Goal: Task Accomplishment & Management: Complete application form

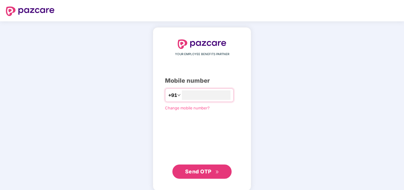
type input "**********"
click at [206, 174] on span "Send OTP" at bounding box center [202, 171] width 34 height 8
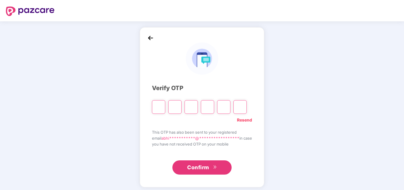
type input "*"
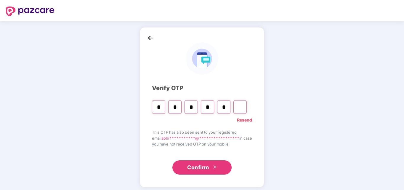
type input "*"
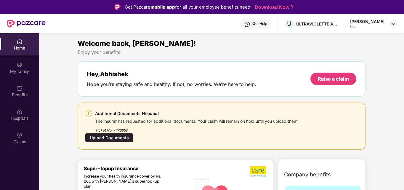
click at [122, 136] on div "Upload Documents" at bounding box center [109, 137] width 49 height 9
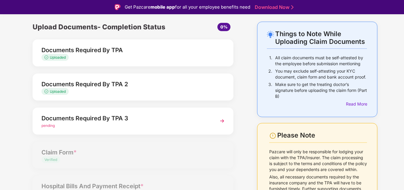
scroll to position [30, 0]
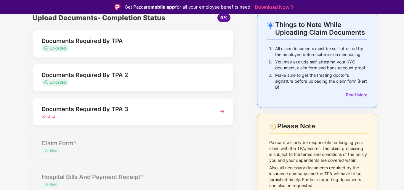
click at [221, 108] on img at bounding box center [222, 111] width 11 height 11
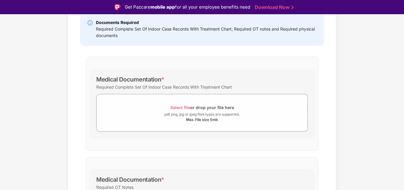
scroll to position [118, 0]
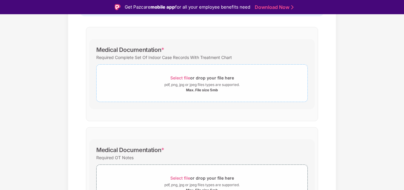
click at [183, 78] on span "Select file" at bounding box center [180, 77] width 20 height 5
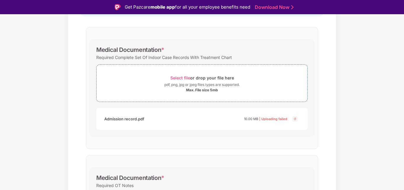
click at [293, 118] on img at bounding box center [294, 118] width 7 height 7
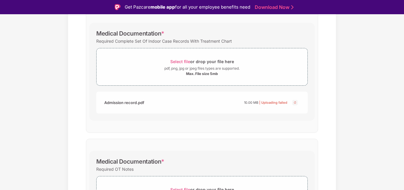
scroll to position [148, 0]
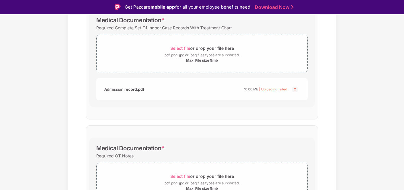
click at [294, 86] on img at bounding box center [294, 89] width 7 height 7
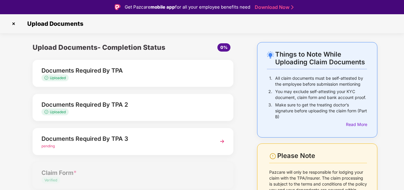
click at [218, 140] on img at bounding box center [222, 141] width 11 height 11
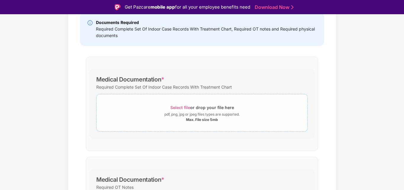
scroll to position [118, 0]
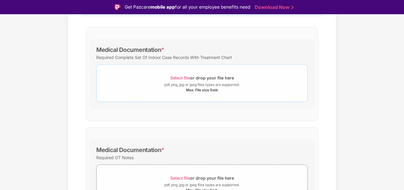
click at [182, 74] on div "Select file or drop your file here" at bounding box center [202, 78] width 64 height 8
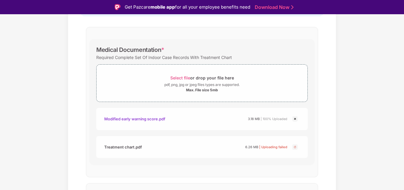
click at [295, 145] on img at bounding box center [294, 146] width 7 height 7
drag, startPoint x: 248, startPoint y: 146, endPoint x: 203, endPoint y: 130, distance: 48.3
click at [203, 130] on div "Modified early warning score.pdf 3.18 MB | 100% Uploaded" at bounding box center [201, 119] width 211 height 22
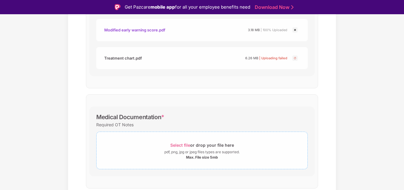
scroll to position [237, 0]
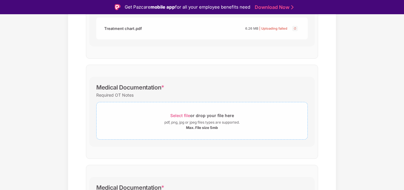
click at [183, 115] on span "Select file" at bounding box center [180, 115] width 20 height 5
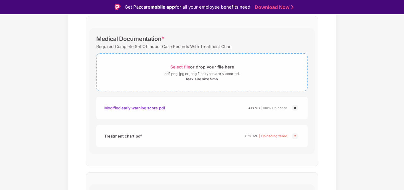
scroll to position [148, 0]
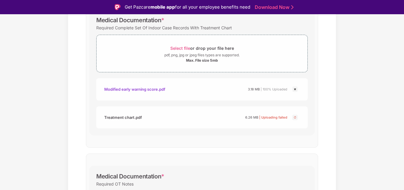
click at [294, 88] on img at bounding box center [294, 89] width 7 height 7
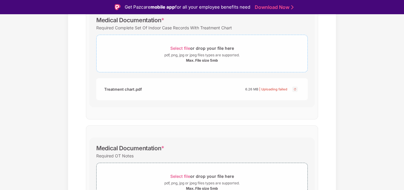
click at [180, 46] on span "Select file" at bounding box center [180, 48] width 20 height 5
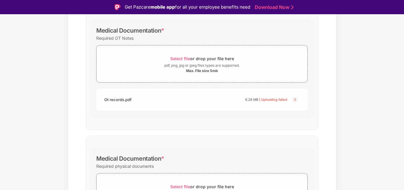
scroll to position [266, 0]
click at [180, 58] on span "Select file" at bounding box center [180, 58] width 20 height 5
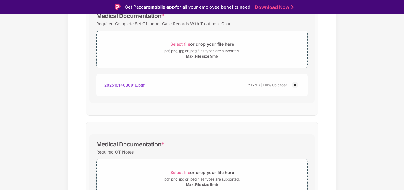
scroll to position [147, 0]
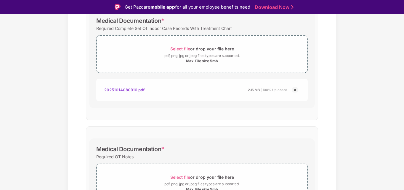
click at [294, 89] on img at bounding box center [294, 89] width 7 height 7
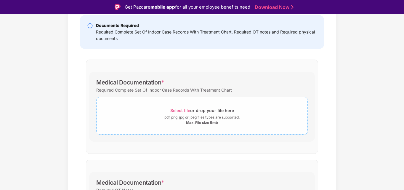
scroll to position [88, 0]
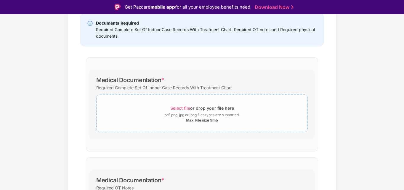
click at [183, 107] on span "Select file" at bounding box center [180, 107] width 20 height 5
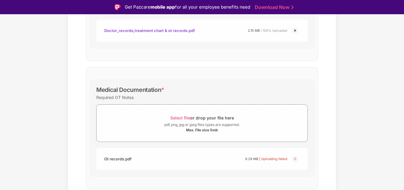
scroll to position [236, 0]
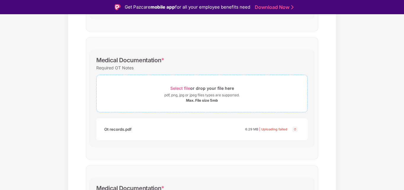
click at [185, 88] on span "Select file" at bounding box center [180, 88] width 20 height 5
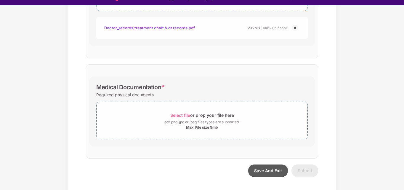
scroll to position [14, 0]
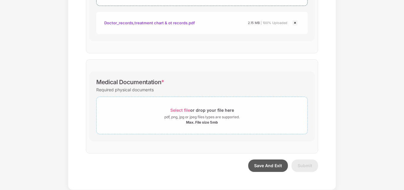
click at [180, 110] on span "Select file" at bounding box center [180, 109] width 20 height 5
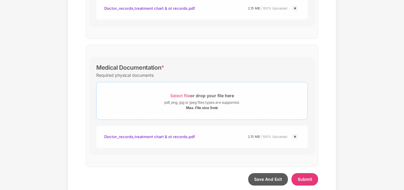
scroll to position [356, 0]
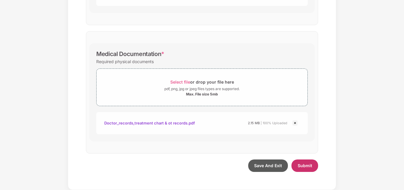
click at [304, 165] on span "Submit" at bounding box center [304, 165] width 14 height 5
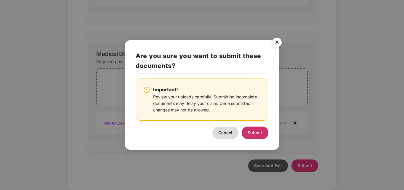
click at [257, 133] on span "Submit" at bounding box center [254, 132] width 14 height 5
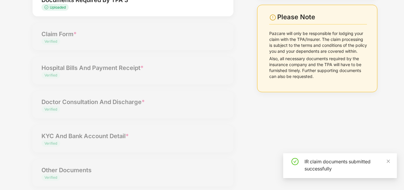
scroll to position [128, 0]
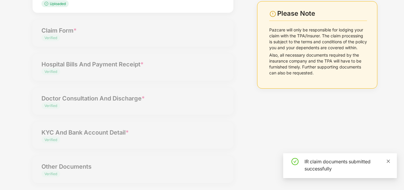
click at [387, 161] on icon "close" at bounding box center [388, 161] width 4 height 4
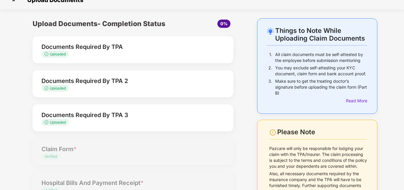
scroll to position [0, 0]
